Goal: Navigation & Orientation: Find specific page/section

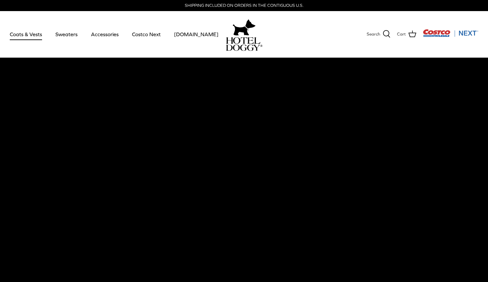
click at [34, 36] on link "Coats & Vests" at bounding box center [26, 34] width 44 height 22
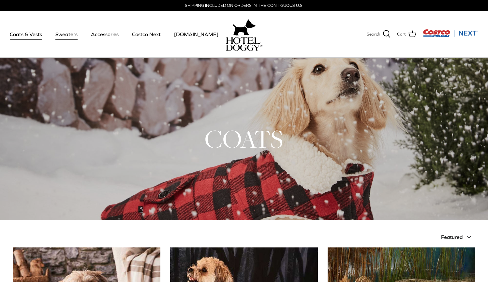
click at [69, 34] on link "Sweaters" at bounding box center [67, 34] width 34 height 22
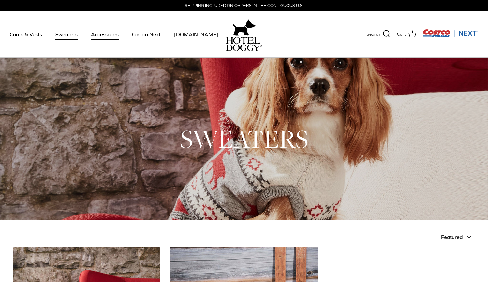
click at [110, 32] on link "Accessories" at bounding box center [104, 34] width 39 height 22
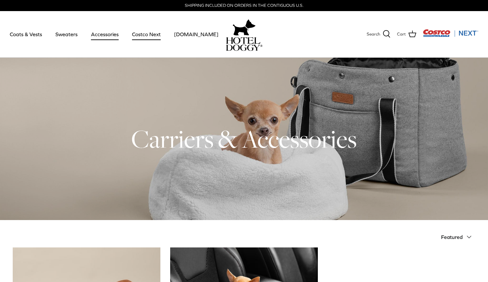
click at [145, 35] on link "Costco Next" at bounding box center [146, 34] width 40 height 22
